Goal: Task Accomplishment & Management: Complete application form

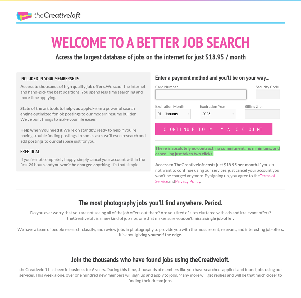
click at [188, 90] on input "Card Number" at bounding box center [200, 95] width 91 height 10
click at [188, 93] on input "Card Number" at bounding box center [200, 95] width 91 height 10
type input "4739320057740130"
type input "346"
select select "04"
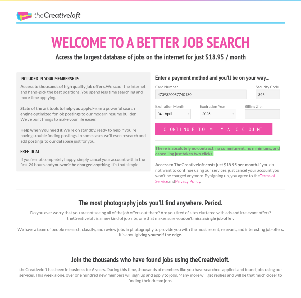
select select "2029"
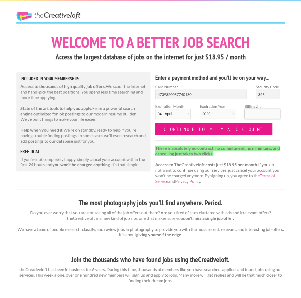
click at [195, 129] on input "Continue to my account" at bounding box center [213, 129] width 117 height 12
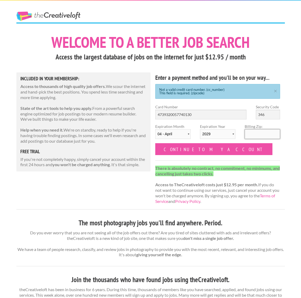
click at [269, 131] on input "Billing Zip:" at bounding box center [261, 134] width 35 height 10
type input "55113"
click at [236, 152] on form "Card Number 4739320057740130 Security Code 346 Expiration Month 01 - January 02…" at bounding box center [217, 129] width 125 height 51
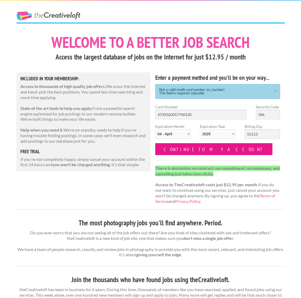
click at [213, 151] on input "Continue to my account" at bounding box center [213, 149] width 117 height 12
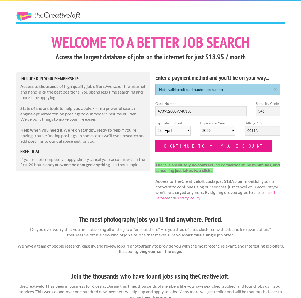
click at [203, 145] on input "Continue to my account" at bounding box center [213, 146] width 117 height 12
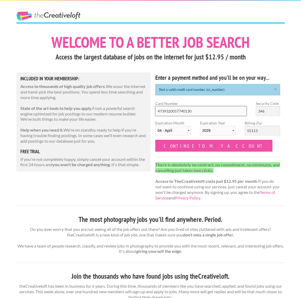
click at [205, 111] on input "4739320057740130" at bounding box center [200, 111] width 91 height 10
click at [210, 96] on div "Enter a payment method and you'll be on your way... Not a valid credit card num…" at bounding box center [217, 138] width 134 height 133
click at [207, 112] on input "4739320057740130" at bounding box center [200, 111] width 91 height 10
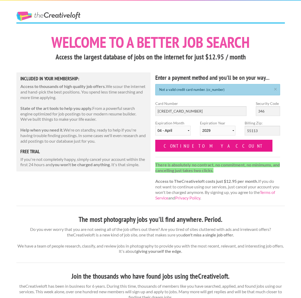
type input "4739 3200 5774 0310"
click at [215, 142] on input "Continue to my account" at bounding box center [213, 146] width 117 height 12
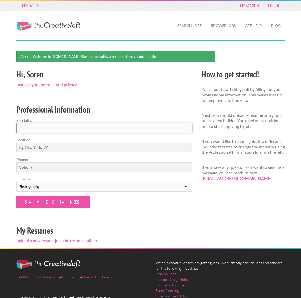
click at [103, 125] on input "Specialty:" at bounding box center [104, 128] width 176 height 10
type input "Photographer, Cinematographer, Producer"
click at [69, 147] on input "Location:" at bounding box center [104, 148] width 176 height 10
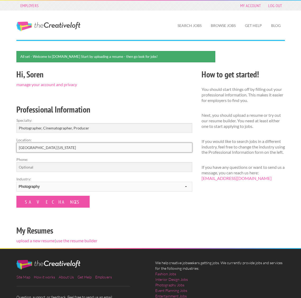
type input "[GEOGRAPHIC_DATA] [US_STATE]"
click at [63, 164] on input "Phone:" at bounding box center [104, 167] width 176 height 10
type input "6515002948"
click at [64, 183] on select "--------- Fashion Interior Design Photography Event Planning Entertainment Musi…" at bounding box center [104, 187] width 176 height 10
click at [44, 205] on input "Save Changes" at bounding box center [52, 202] width 73 height 12
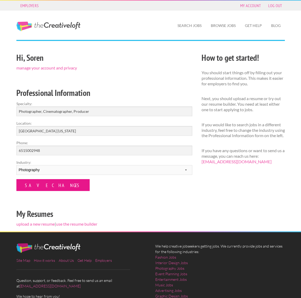
click at [46, 184] on input "Save Changes" at bounding box center [52, 185] width 73 height 12
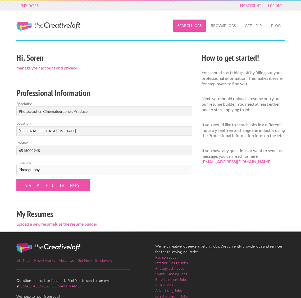
click at [186, 27] on link "Search Jobs" at bounding box center [189, 26] width 32 height 12
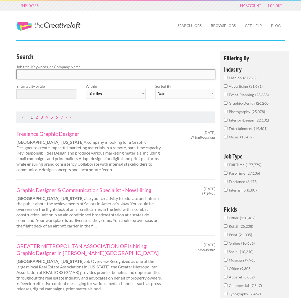
click at [131, 76] on input "Search" at bounding box center [115, 74] width 199 height 10
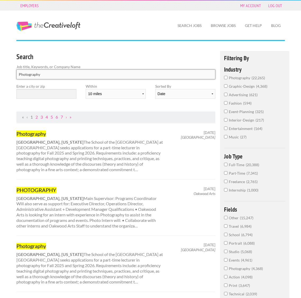
type input "Photography"
click at [41, 89] on input "text" at bounding box center [46, 94] width 60 height 10
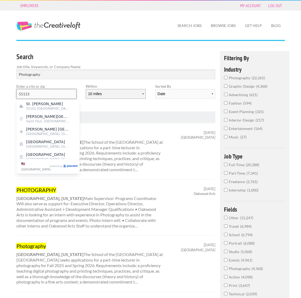
type input "55113"
click at [105, 92] on select "10 miles 20 miles 50 miles 100 miles 200 miles 300 miles 400 miles 500 miles" at bounding box center [116, 94] width 60 height 10
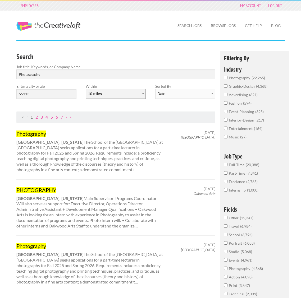
select select "20"
click at [182, 93] on select "Date Relevance" at bounding box center [185, 94] width 60 height 10
select select "jobs"
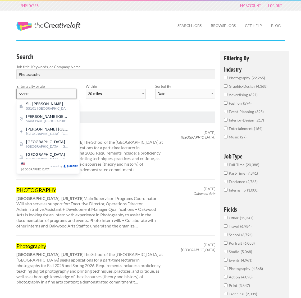
click at [72, 97] on input "55113" at bounding box center [46, 94] width 60 height 10
click at [64, 104] on span "St. Paul" at bounding box center [47, 103] width 43 height 5
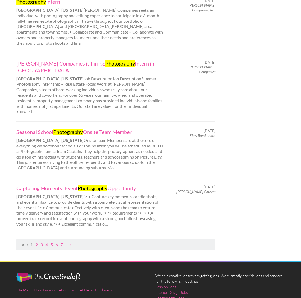
scroll to position [498, 0]
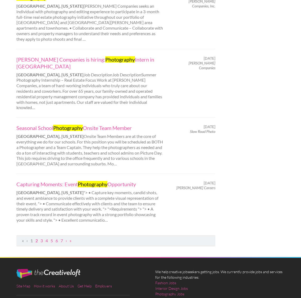
click at [36, 238] on link "2" at bounding box center [36, 240] width 2 height 5
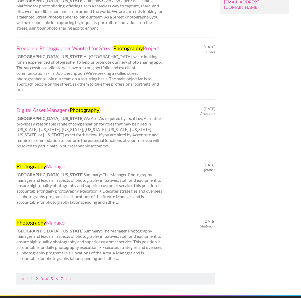
scroll to position [437, 0]
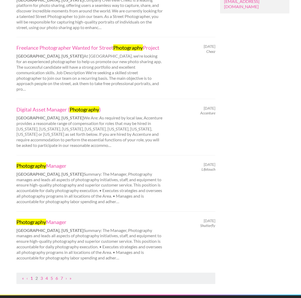
click at [32, 276] on link "1" at bounding box center [31, 278] width 2 height 5
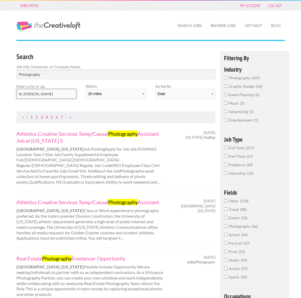
click at [43, 93] on input "St. Paul" at bounding box center [46, 94] width 60 height 10
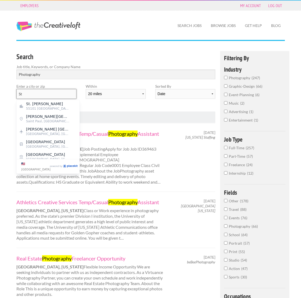
type input "S"
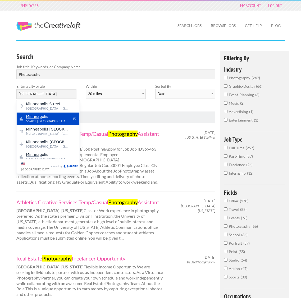
drag, startPoint x: 43, startPoint y: 102, endPoint x: 47, endPoint y: 118, distance: 15.9
click at [47, 118] on span "Minneap olis" at bounding box center [47, 116] width 43 height 5
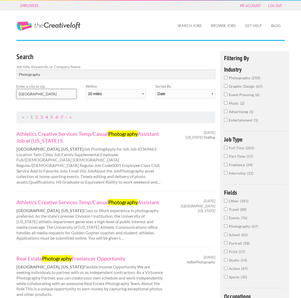
drag, startPoint x: 47, startPoint y: 118, endPoint x: 76, endPoint y: 96, distance: 35.5
click at [76, 96] on input "Minneapolis" at bounding box center [46, 94] width 60 height 10
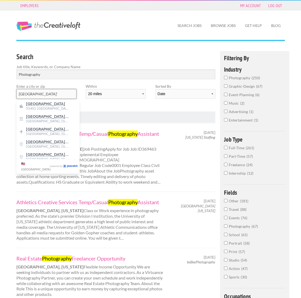
type input "Minneapolis"
click at [129, 110] on div "Search Job title, Keywords, or Company Name Photography Enter a city or zip Min…" at bounding box center [116, 81] width 208 height 61
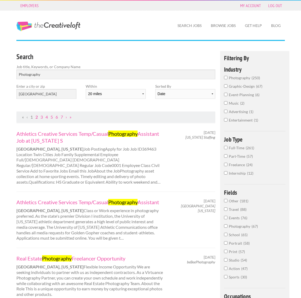
click at [36, 117] on link "2" at bounding box center [36, 116] width 2 height 5
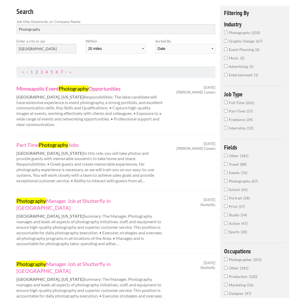
scroll to position [112, 0]
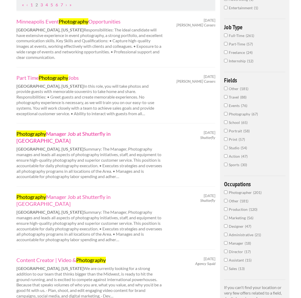
click at [112, 131] on link "Photography Manager Job at Shutterfly in Minneapolis" at bounding box center [89, 137] width 147 height 14
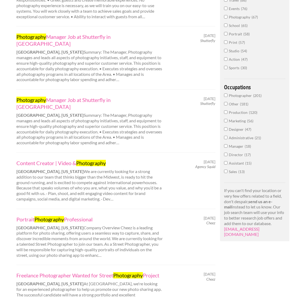
scroll to position [235, 0]
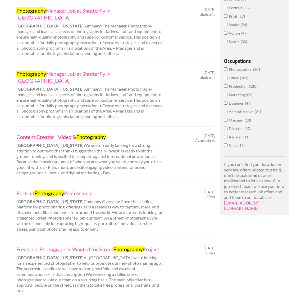
click at [66, 133] on link "Content Creator | Video & Photography" at bounding box center [89, 136] width 147 height 7
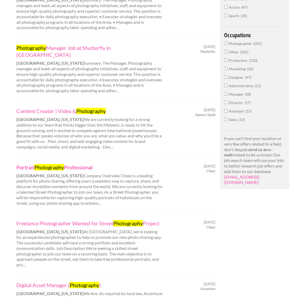
scroll to position [262, 0]
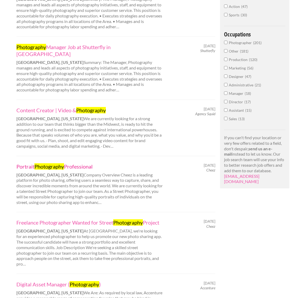
click at [78, 163] on link "Portrait Photography Professional" at bounding box center [89, 166] width 147 height 7
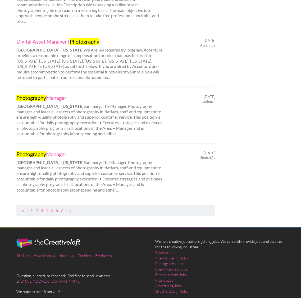
scroll to position [505, 0]
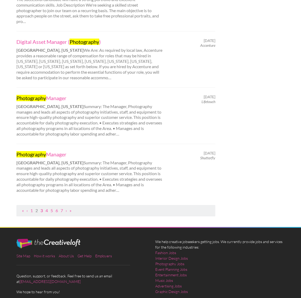
click at [41, 208] on link "3" at bounding box center [41, 210] width 2 height 5
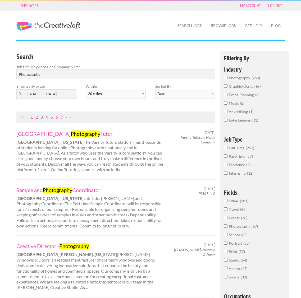
click at [58, 28] on link "The Creative Loft" at bounding box center [48, 27] width 64 height 10
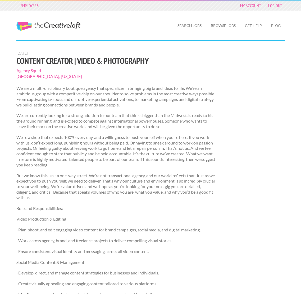
scroll to position [0, 1]
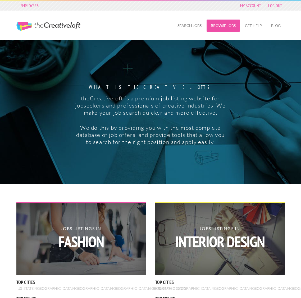
click at [212, 30] on link "Browse Jobs" at bounding box center [222, 26] width 33 height 12
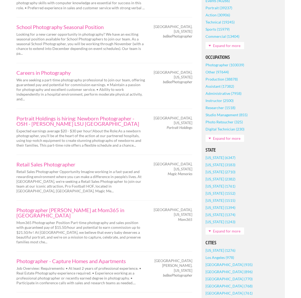
scroll to position [198, 0]
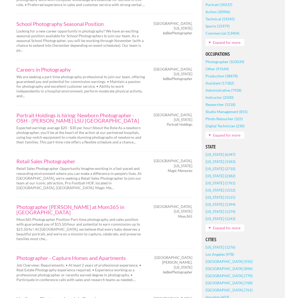
click at [227, 227] on link "Expand for more" at bounding box center [224, 227] width 39 height 7
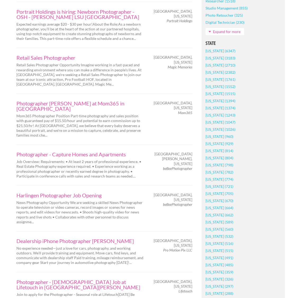
scroll to position [314, 0]
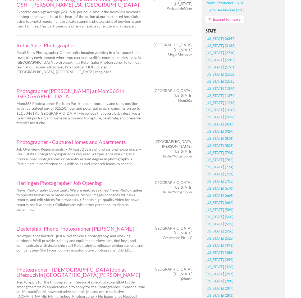
click at [219, 209] on link "[US_STATE] (589)" at bounding box center [219, 209] width 28 height 7
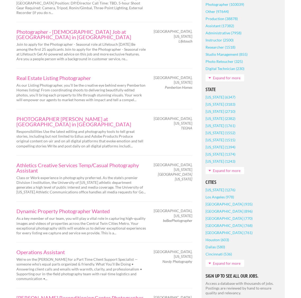
scroll to position [211, 0]
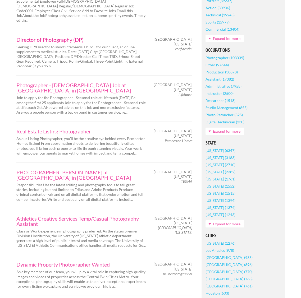
click at [64, 42] on link "Director of Photography (DP)" at bounding box center [80, 39] width 129 height 5
click at [113, 170] on link "PHOTOGRAPHER [PERSON_NAME] at [GEOGRAPHIC_DATA] in [GEOGRAPHIC_DATA]" at bounding box center [80, 175] width 129 height 11
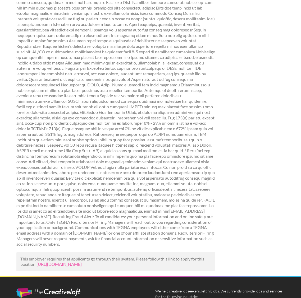
scroll to position [162, 0]
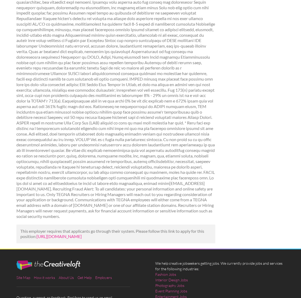
click at [82, 234] on link "[URL][DOMAIN_NAME]" at bounding box center [58, 236] width 45 height 5
